Goal: Information Seeking & Learning: Learn about a topic

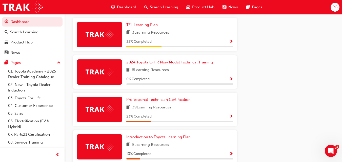
scroll to position [285, 0]
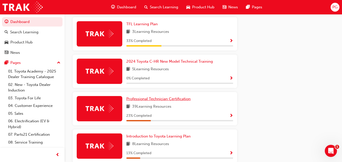
click at [165, 101] on span "Professional Technician Certification" at bounding box center [158, 99] width 64 height 5
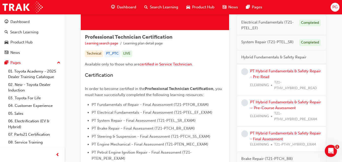
scroll to position [75, 0]
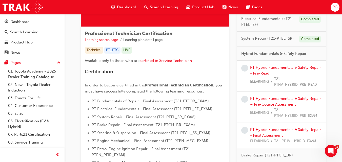
click at [274, 68] on link "PT Hybrid Fundamentals & Safety Repair - Pre-Read" at bounding box center [285, 70] width 71 height 10
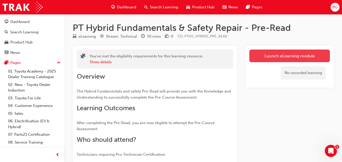
click at [269, 53] on link "Launch eLearning module" at bounding box center [289, 56] width 81 height 13
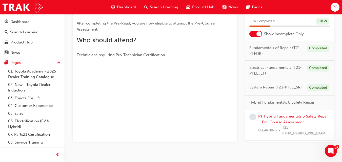
scroll to position [109, 0]
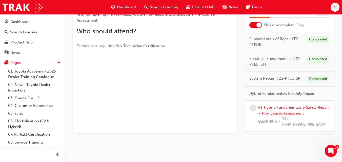
click at [272, 113] on link "PT Hybrid Fundamentals & Safety Repair – Pre-Course Assessment" at bounding box center [293, 110] width 71 height 10
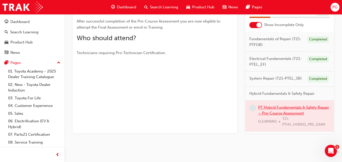
scroll to position [112, 0]
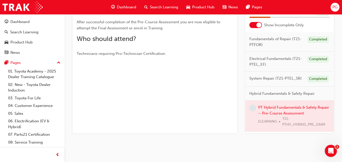
drag, startPoint x: 335, startPoint y: 42, endPoint x: 332, endPoint y: 47, distance: 6.1
click at [332, 47] on div "PT Hybrid Fundamentals & Safety Repair – Pre-Course Assessment eLearning Stream…" at bounding box center [203, 29] width 277 height 239
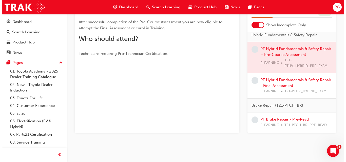
scroll to position [0, 0]
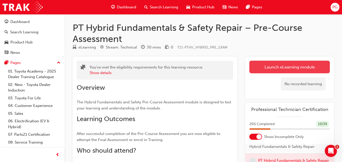
click at [298, 65] on link "Launch eLearning module" at bounding box center [289, 67] width 81 height 13
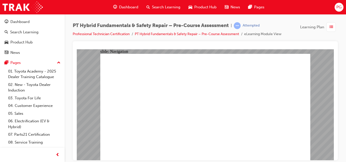
radio input "true"
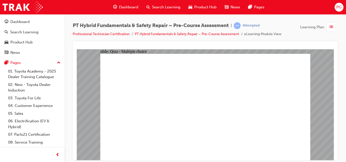
radio input "true"
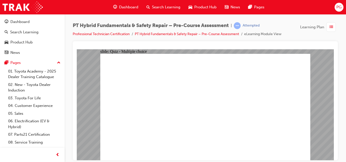
radio input "true"
checkbox input "true"
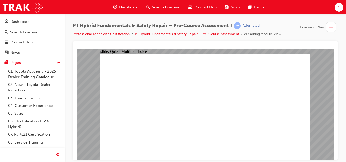
checkbox input "true"
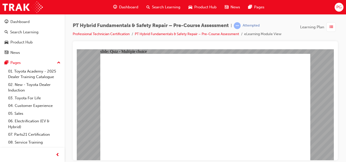
radio input "true"
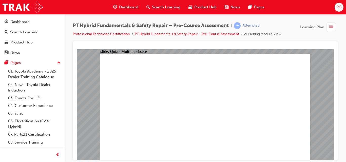
radio input "true"
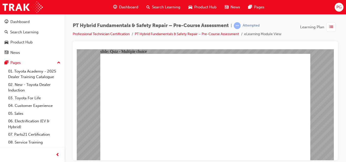
radio input "true"
radio input "false"
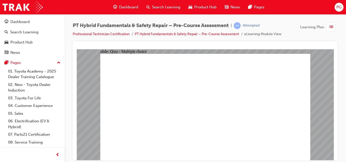
radio input "true"
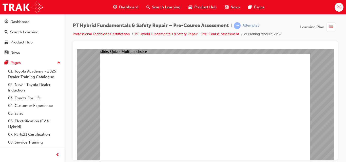
drag, startPoint x: 225, startPoint y: 118, endPoint x: 221, endPoint y: 111, distance: 7.6
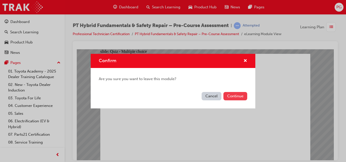
click at [235, 98] on button "Continue" at bounding box center [235, 96] width 24 height 8
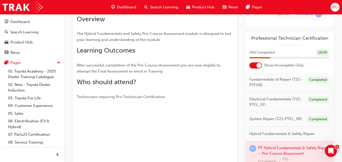
scroll to position [73, 0]
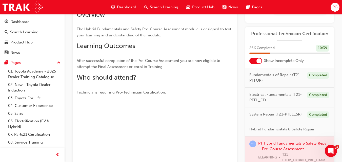
click at [287, 150] on div at bounding box center [289, 152] width 89 height 31
click at [290, 153] on div at bounding box center [289, 152] width 89 height 31
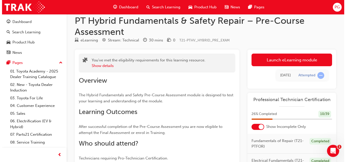
scroll to position [0, 0]
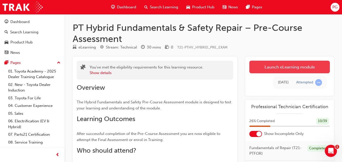
click at [318, 63] on link "Launch eLearning module" at bounding box center [289, 67] width 81 height 13
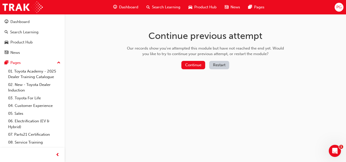
click at [222, 65] on button "Restart" at bounding box center [219, 65] width 20 height 8
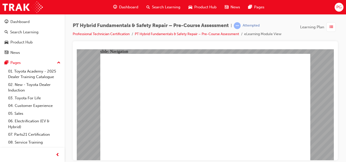
radio input "false"
radio input "true"
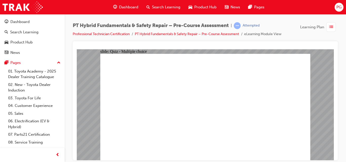
radio input "true"
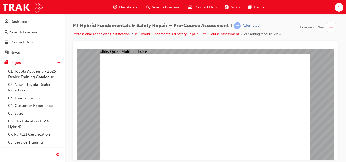
radio input "true"
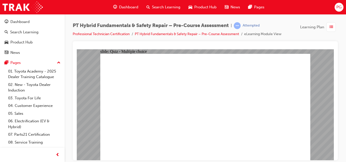
radio input "true"
checkbox input "true"
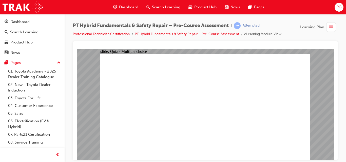
checkbox input "true"
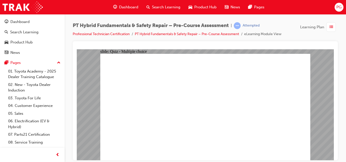
radio input "true"
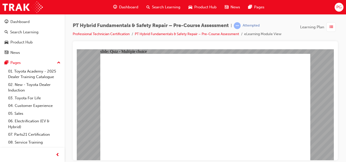
radio input "true"
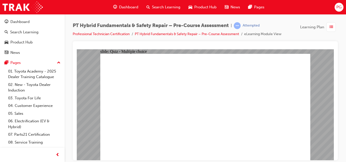
radio input "false"
radio input "true"
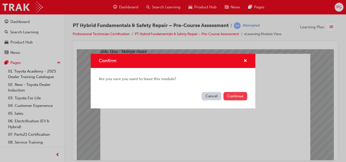
click at [231, 94] on button "Continue" at bounding box center [235, 96] width 24 height 8
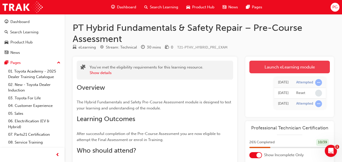
click at [267, 67] on link "Launch eLearning module" at bounding box center [289, 67] width 81 height 13
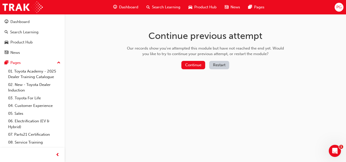
click at [227, 65] on button "Restart" at bounding box center [219, 65] width 20 height 8
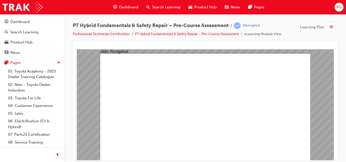
radio input "true"
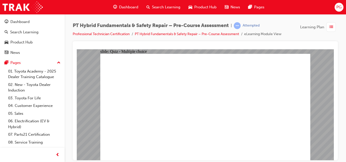
radio input "true"
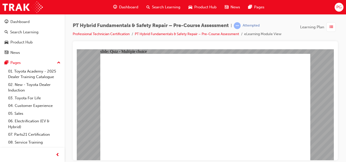
radio input "true"
checkbox input "true"
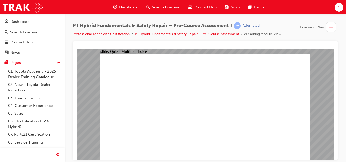
checkbox input "true"
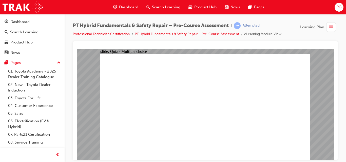
checkbox input "false"
checkbox input "true"
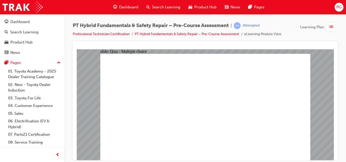
radio input "false"
radio input "true"
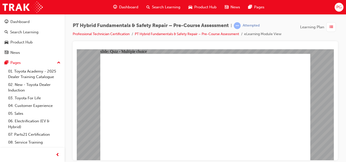
radio input "true"
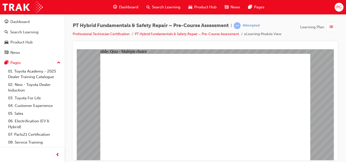
radio input "true"
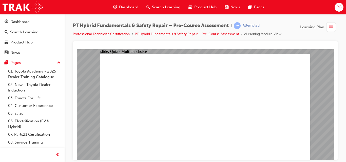
radio input "true"
radio input "false"
radio input "true"
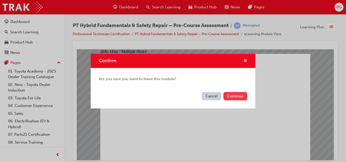
click at [228, 95] on button "Continue" at bounding box center [235, 96] width 24 height 8
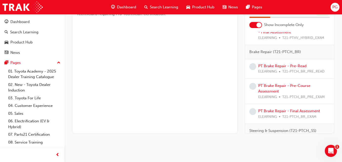
scroll to position [115, 0]
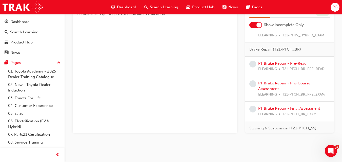
click at [297, 66] on link "PT Brake Repair - Pre-Read" at bounding box center [282, 63] width 48 height 5
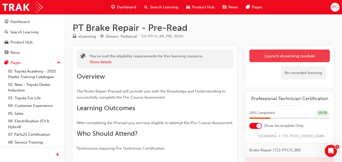
click at [276, 58] on link "Launch eLearning module" at bounding box center [289, 56] width 81 height 13
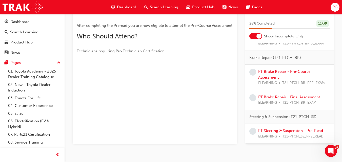
scroll to position [121, 0]
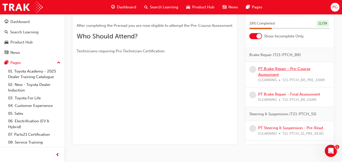
click at [285, 73] on link "PT Brake Repair - Pre-Course Assessment" at bounding box center [284, 72] width 52 height 10
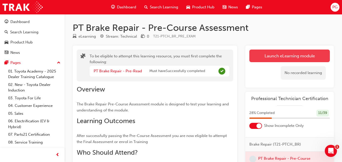
click at [298, 55] on button "Launch eLearning module" at bounding box center [289, 56] width 81 height 13
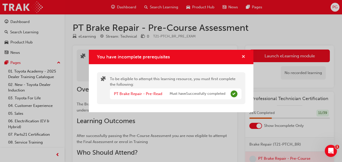
click at [243, 56] on span "cross-icon" at bounding box center [244, 57] width 4 height 5
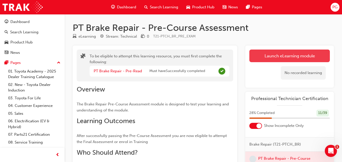
click at [257, 58] on button "Launch eLearning module" at bounding box center [289, 56] width 81 height 13
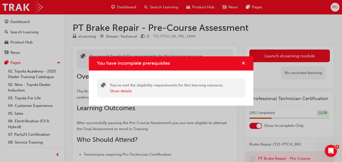
click at [243, 63] on span "cross-icon" at bounding box center [244, 64] width 4 height 5
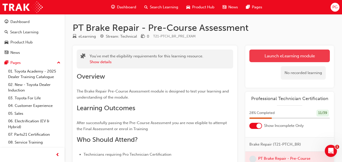
click at [263, 56] on button "Launch eLearning module" at bounding box center [289, 56] width 81 height 13
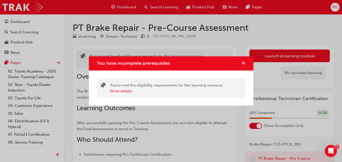
click at [242, 61] on button "You have incomplete prerequisites" at bounding box center [244, 64] width 4 height 6
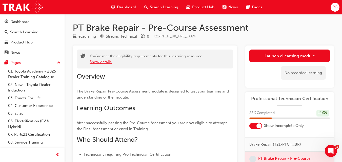
click at [93, 61] on button "Show details" at bounding box center [101, 62] width 22 height 6
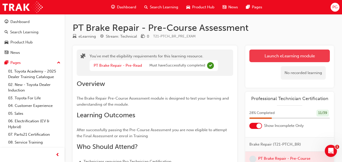
click at [255, 54] on button "Launch eLearning module" at bounding box center [289, 56] width 81 height 13
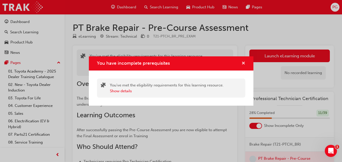
click at [243, 63] on span "cross-icon" at bounding box center [244, 64] width 4 height 5
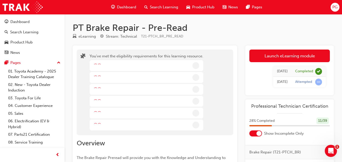
scroll to position [97, 0]
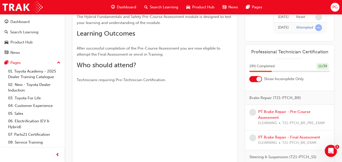
scroll to position [152, 0]
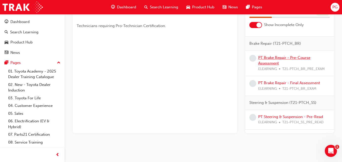
click at [283, 62] on link "PT Brake Repair - Pre-Course Assessment" at bounding box center [284, 60] width 52 height 10
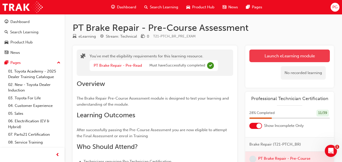
click at [309, 53] on link "Launch eLearning module" at bounding box center [289, 56] width 81 height 13
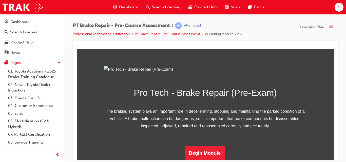
scroll to position [86, 0]
click at [218, 150] on button "Begin Module" at bounding box center [205, 153] width 40 height 14
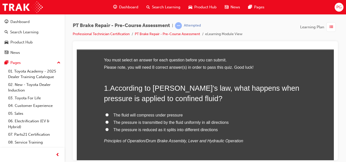
scroll to position [26, 0]
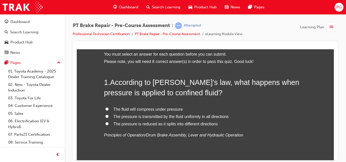
click at [105, 116] on input "The pressure is transmitted by the fluid uniformly in all directions" at bounding box center [106, 116] width 3 height 3
radio input "true"
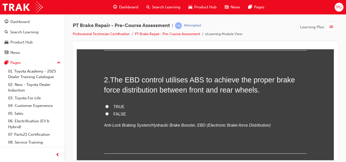
scroll to position [144, 0]
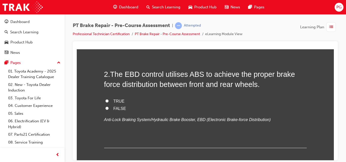
click at [105, 100] on input "TRUE" at bounding box center [106, 100] width 3 height 3
radio input "true"
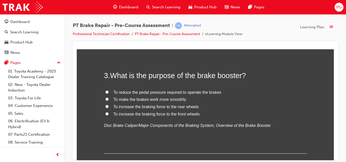
scroll to position [252, 0]
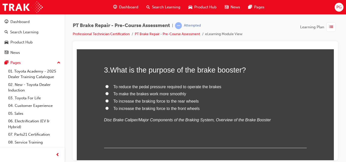
click at [105, 108] on input "To increase the braking force to the front wheels" at bounding box center [106, 108] width 3 height 3
radio input "true"
click at [105, 101] on input "To increase the braking force to the rear wheels" at bounding box center [106, 100] width 3 height 3
radio input "true"
click at [105, 86] on input "To reduce the pedal pressure required to operate the brakes" at bounding box center [106, 86] width 3 height 3
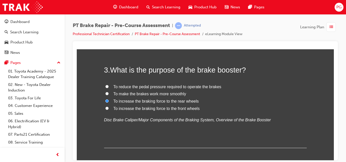
radio input "true"
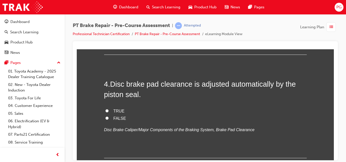
scroll to position [348, 0]
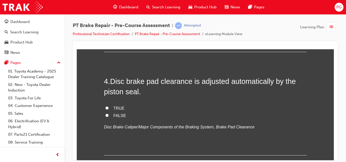
click at [105, 108] on input "TRUE" at bounding box center [106, 107] width 3 height 3
radio input "true"
click at [117, 116] on span "FALSE" at bounding box center [119, 115] width 13 height 4
click at [109, 116] on input "FALSE" at bounding box center [106, 115] width 3 height 3
radio input "true"
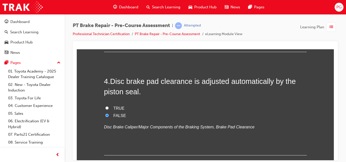
click at [117, 106] on span "TRUE" at bounding box center [118, 108] width 11 height 4
click at [109, 106] on input "TRUE" at bounding box center [106, 107] width 3 height 3
radio input "true"
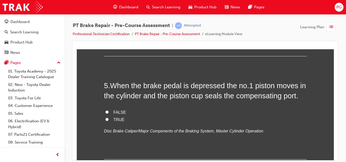
scroll to position [453, 0]
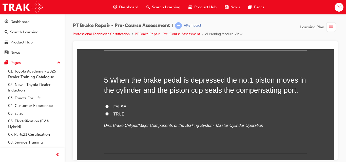
click at [105, 113] on input "TRUE" at bounding box center [106, 113] width 3 height 3
radio input "true"
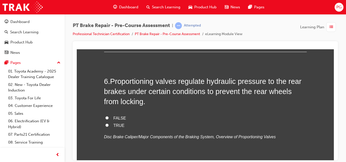
scroll to position [561, 0]
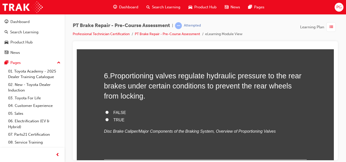
click at [105, 119] on input "TRUE" at bounding box center [106, 119] width 3 height 3
radio input "true"
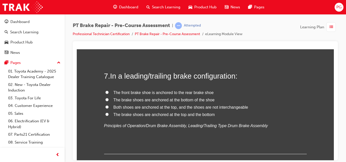
scroll to position [679, 0]
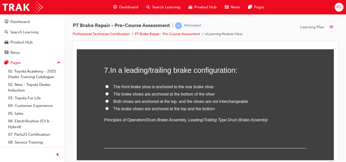
click at [144, 110] on span "The brake shoes are anchored at the top and the bottom" at bounding box center [163, 109] width 101 height 4
click at [109, 110] on input "The brake shoes are anchored at the top and the bottom" at bounding box center [106, 108] width 3 height 3
radio input "true"
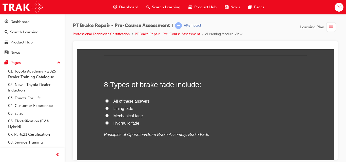
scroll to position [778, 0]
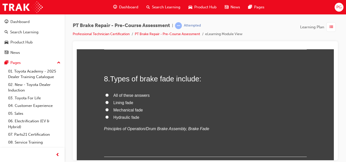
click at [105, 95] on input "All of these answers" at bounding box center [106, 94] width 3 height 3
radio input "true"
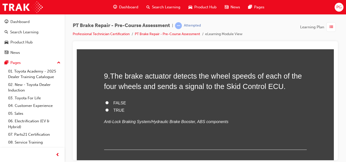
scroll to position [892, 0]
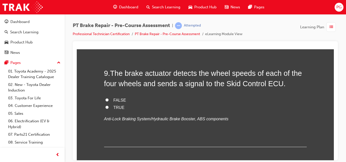
click at [105, 99] on input "FALSE" at bounding box center [106, 99] width 3 height 3
radio input "true"
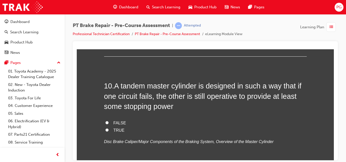
scroll to position [991, 0]
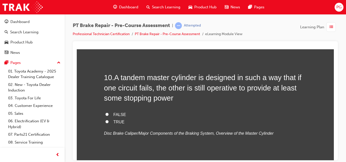
click at [105, 121] on input "TRUE" at bounding box center [106, 121] width 3 height 3
radio input "true"
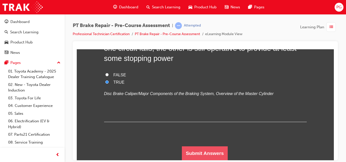
click at [203, 155] on button "Submit Answers" at bounding box center [205, 153] width 46 height 14
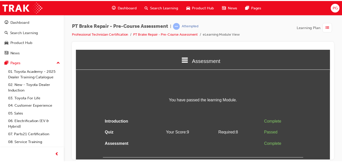
scroll to position [0, 0]
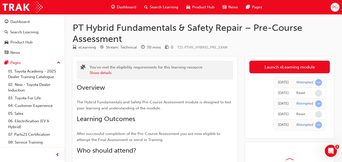
scroll to position [137, 0]
